Goal: Task Accomplishment & Management: Manage account settings

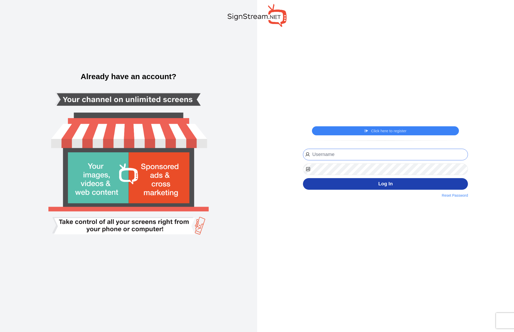
type input "[PERSON_NAME][EMAIL_ADDRESS][DOMAIN_NAME]"
click at [369, 179] on button "Log In" at bounding box center [385, 184] width 165 height 12
type input "[PERSON_NAME][EMAIL_ADDRESS][DOMAIN_NAME]"
click at [380, 187] on button "Log In" at bounding box center [385, 184] width 165 height 12
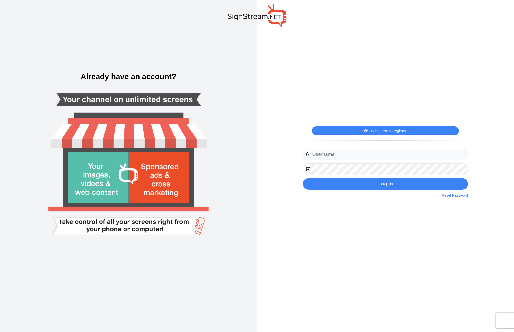
type input "[PERSON_NAME][EMAIL_ADDRESS][DOMAIN_NAME]"
click at [354, 191] on div "igor@thepickleballclubnj.com Website URL Phone Register Now By clicking on the …" at bounding box center [385, 172] width 173 height 51
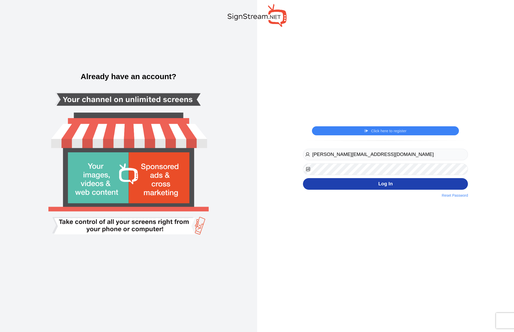
click at [355, 188] on button "Log In" at bounding box center [385, 184] width 165 height 12
type input "[PERSON_NAME][EMAIL_ADDRESS][DOMAIN_NAME]"
click at [375, 182] on button "Log In" at bounding box center [385, 184] width 165 height 12
type input "[PERSON_NAME][EMAIL_ADDRESS][DOMAIN_NAME]"
click at [377, 181] on button "Log In" at bounding box center [385, 184] width 165 height 12
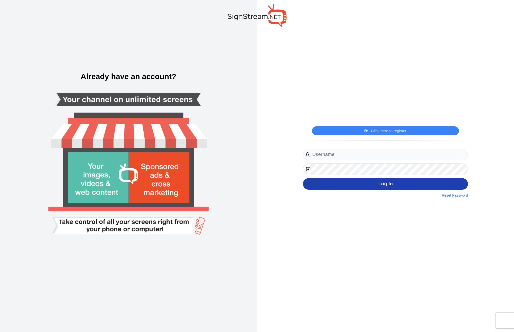
type input "[PERSON_NAME][EMAIL_ADDRESS][DOMAIN_NAME]"
click at [358, 189] on button "Log In" at bounding box center [385, 184] width 165 height 12
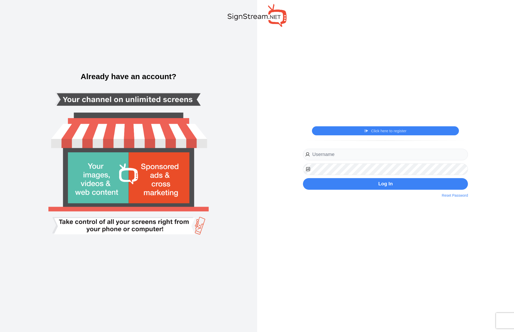
type input "[PERSON_NAME][EMAIL_ADDRESS][DOMAIN_NAME]"
click at [384, 192] on div "[PERSON_NAME][EMAIL_ADDRESS][DOMAIN_NAME] Website URL Phone Register Now By cli…" at bounding box center [385, 172] width 173 height 51
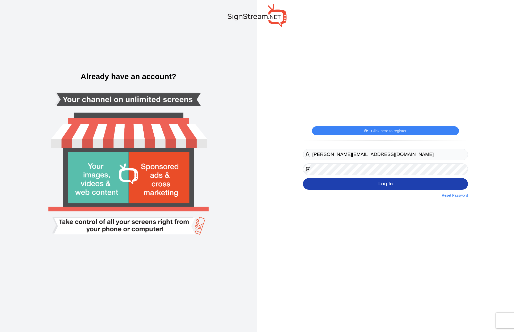
click at [379, 189] on button "Log In" at bounding box center [385, 184] width 165 height 12
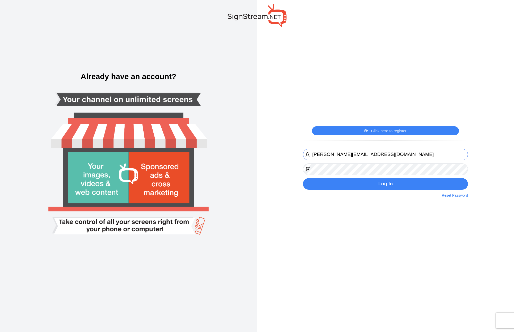
click at [364, 154] on input "igor@thepickleballclubnj.com" at bounding box center [385, 155] width 165 height 12
click at [379, 154] on input "igor@thepickleballclubnj.com" at bounding box center [385, 155] width 165 height 12
type input "igor@thepickleballclubnj.com"
click at [295, 211] on div "Click here to register Click here to login igor@thepickleballclubnj.com Website…" at bounding box center [385, 166] width 257 height 332
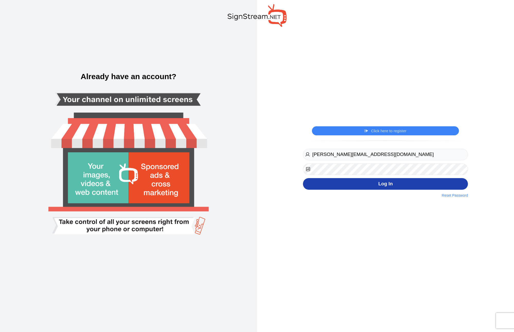
click at [350, 186] on button "Log In" at bounding box center [385, 184] width 165 height 12
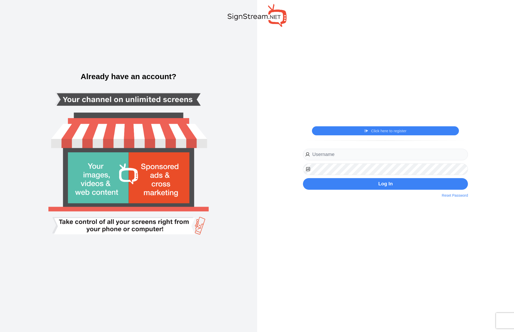
type input "[PERSON_NAME][EMAIL_ADDRESS][DOMAIN_NAME]"
click at [350, 249] on div "Click here to register Click here to login igor@thepickleballclubnj.com Website…" at bounding box center [385, 166] width 257 height 332
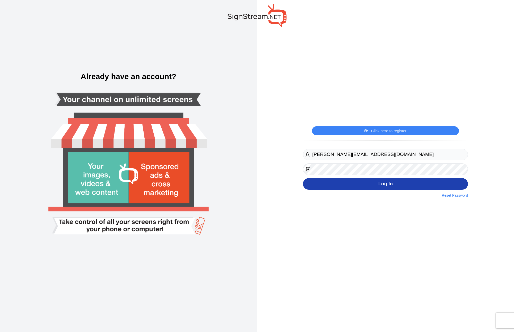
click at [360, 186] on button "Log In" at bounding box center [385, 184] width 165 height 12
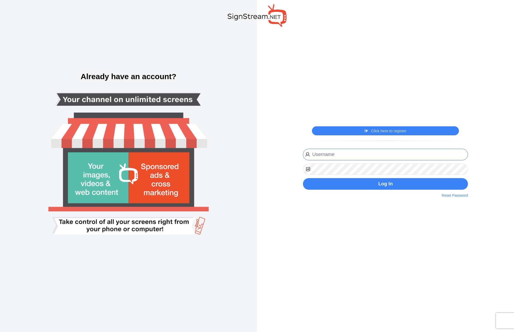
type input "igor@thepickleballclubnj.com"
click at [360, 186] on button "Log In" at bounding box center [385, 184] width 165 height 12
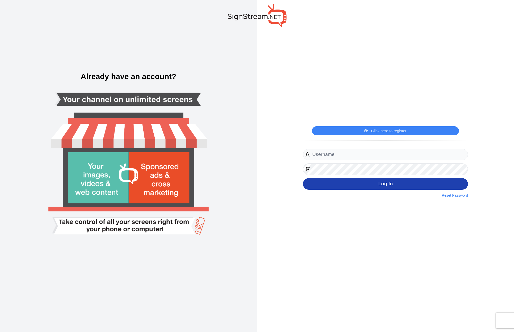
click at [360, 186] on button "Log In" at bounding box center [385, 184] width 165 height 12
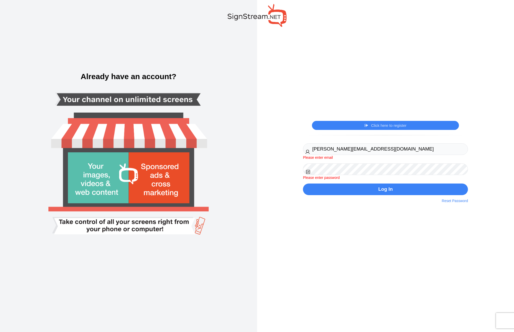
click at [341, 222] on div "Click here to register Click here to login igor@thepickleballclubnj.com Website…" at bounding box center [385, 166] width 257 height 332
click at [383, 142] on div "igor@thepickleballclubnj.com Website URL Phone Register Now By clicking on the …" at bounding box center [385, 173] width 173 height 62
click at [380, 154] on input "igor@thepickleballclubnj.com" at bounding box center [385, 149] width 165 height 12
type input "igor@thepickleballclubnj.com"
click at [369, 182] on div "igor@thepickleballclubnj.com Please enter email Please enter password Log In Re…" at bounding box center [385, 169] width 165 height 52
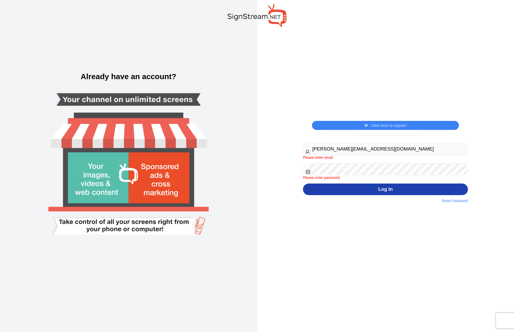
click at [371, 188] on button "Log In" at bounding box center [385, 189] width 165 height 12
